Goal: Information Seeking & Learning: Find specific fact

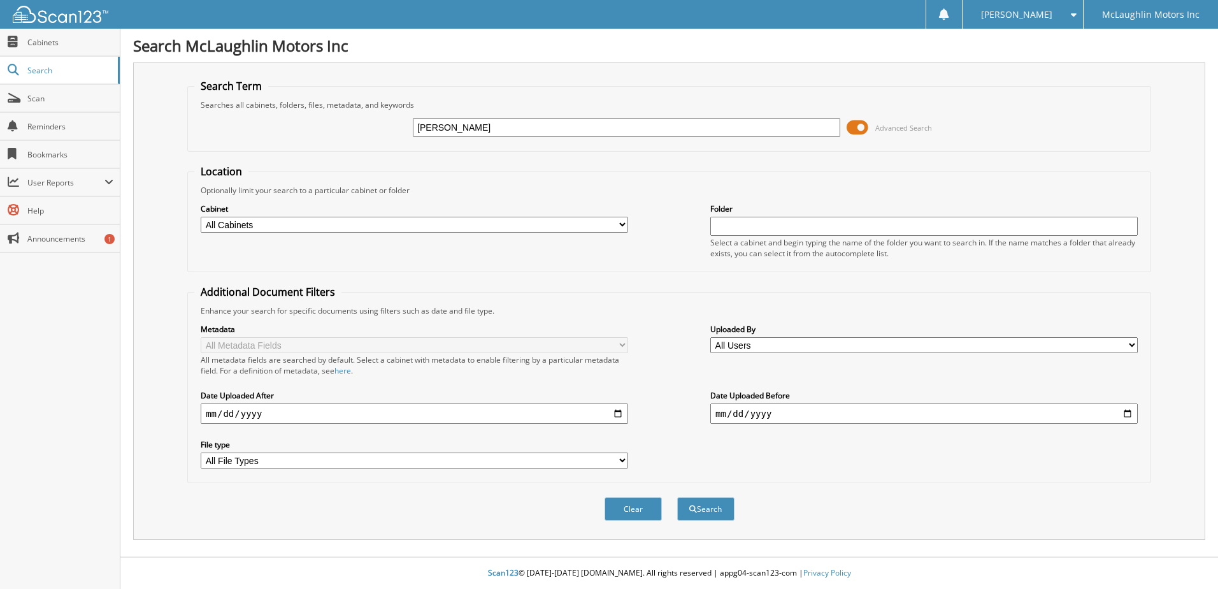
type input "[PERSON_NAME]"
click at [677, 497] on button "Search" at bounding box center [705, 509] width 57 height 24
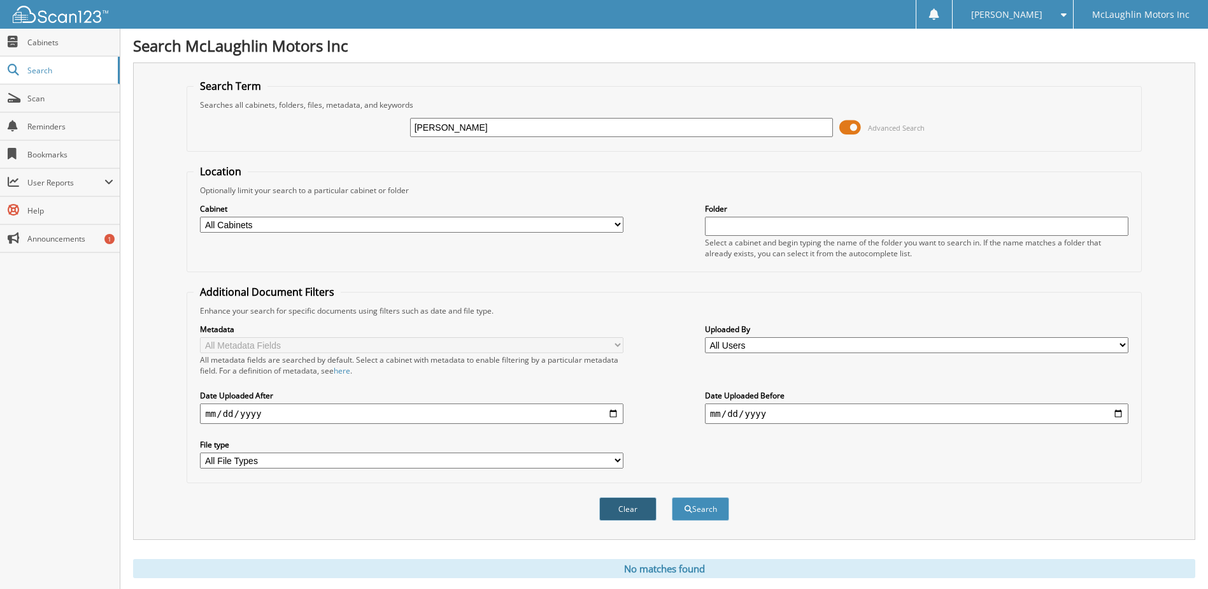
click at [641, 505] on button "Clear" at bounding box center [627, 509] width 57 height 24
